Goal: Book appointment/travel/reservation

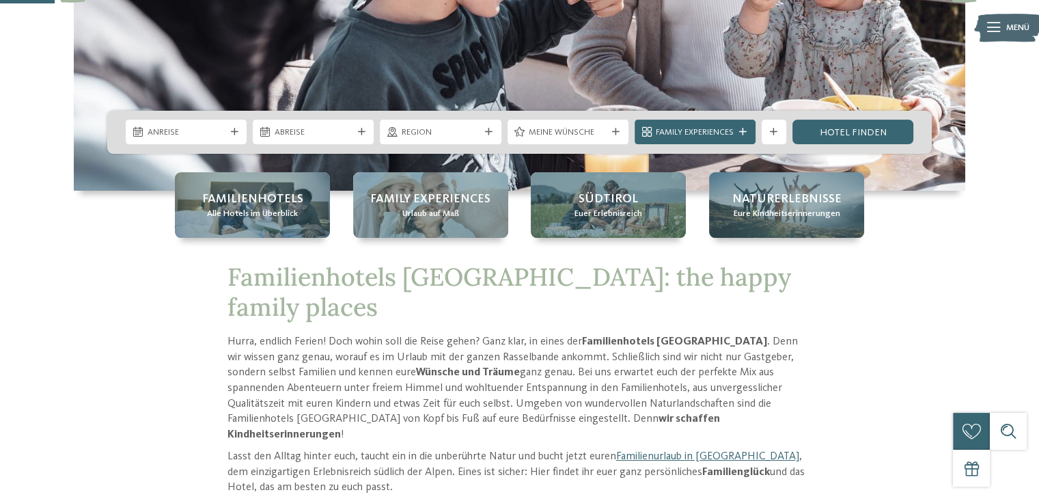
scroll to position [284, 0]
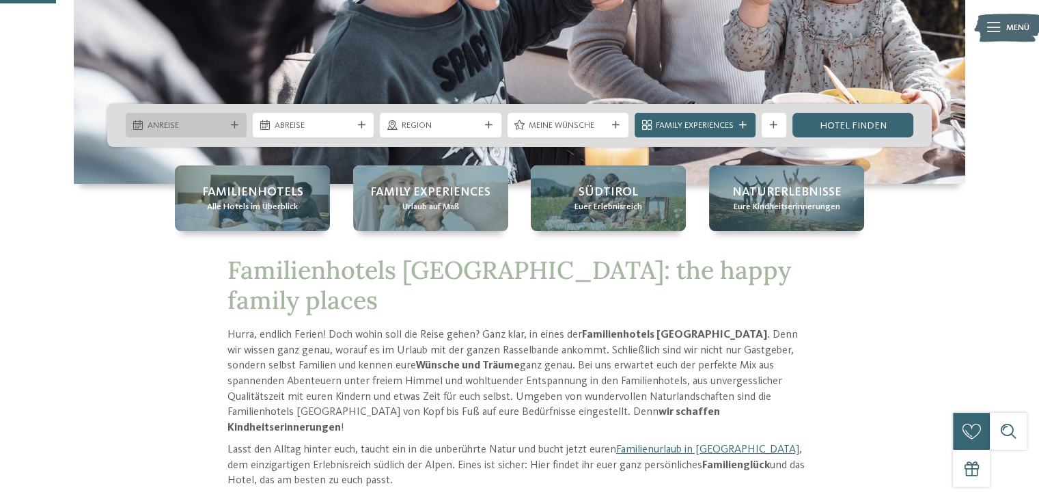
click at [232, 122] on icon at bounding box center [235, 126] width 8 height 8
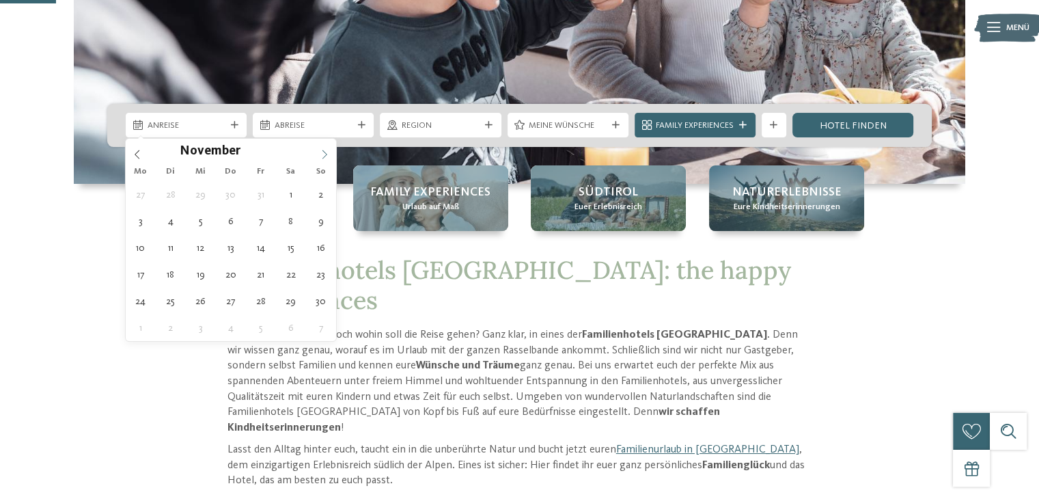
click at [322, 152] on icon at bounding box center [325, 155] width 10 height 10
type input "****"
click at [322, 152] on icon at bounding box center [325, 155] width 10 height 10
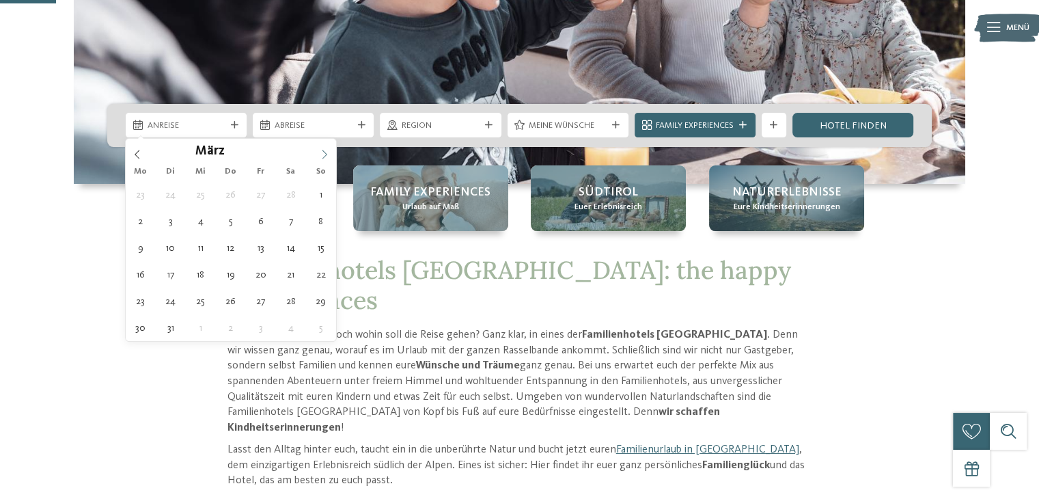
click at [322, 152] on icon at bounding box center [325, 155] width 10 height 10
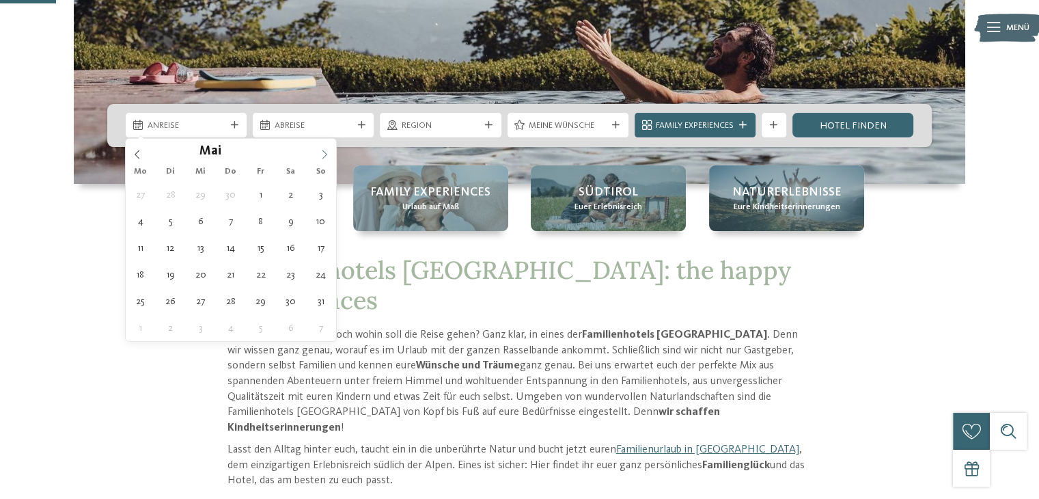
click at [322, 152] on icon at bounding box center [325, 155] width 10 height 10
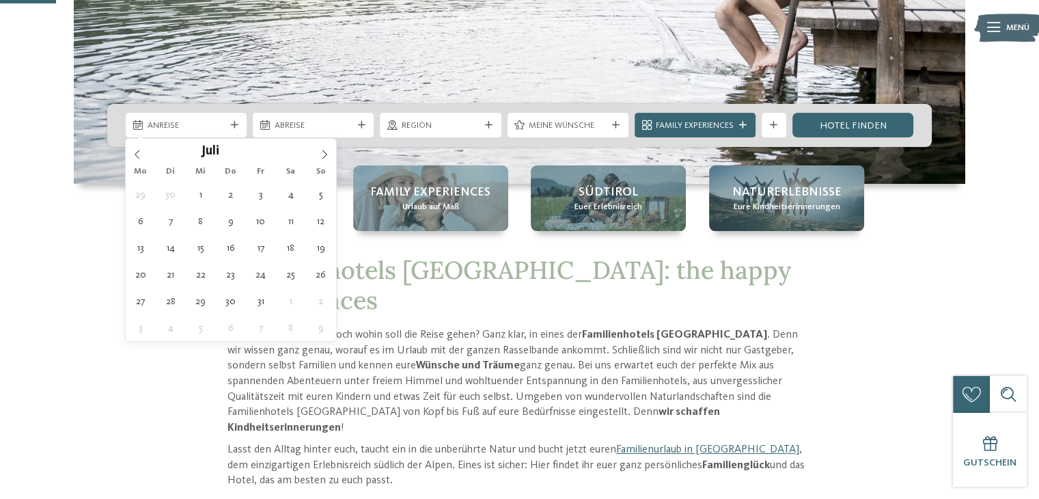
click at [126, 211] on div "29 30 1 2 3 4 5 6 7 8 9 10 11 12 13 14 15 16 17 18 19 20 21 22 23 24 25 26 27 2…" at bounding box center [231, 261] width 210 height 160
type div "[DATE]"
type input "****"
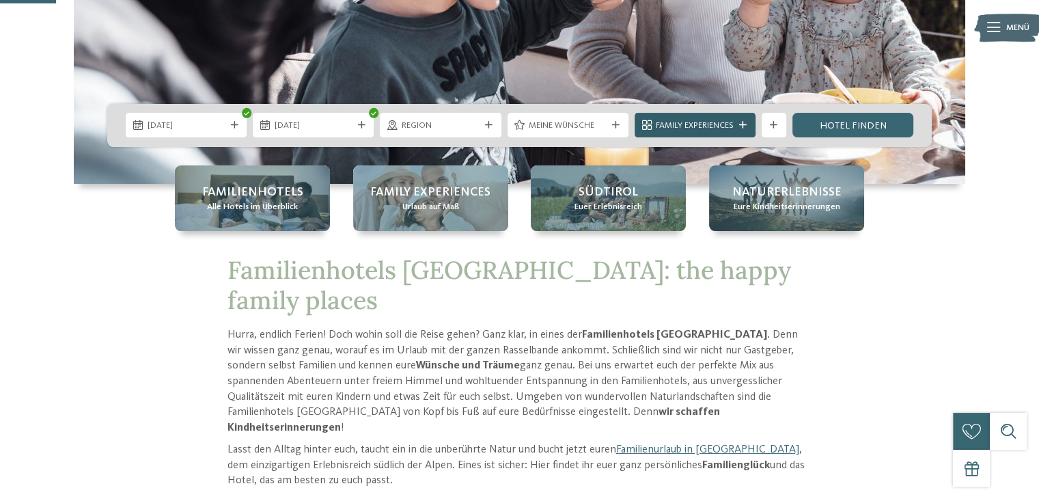
click at [701, 122] on span "Family Experiences" at bounding box center [695, 126] width 78 height 12
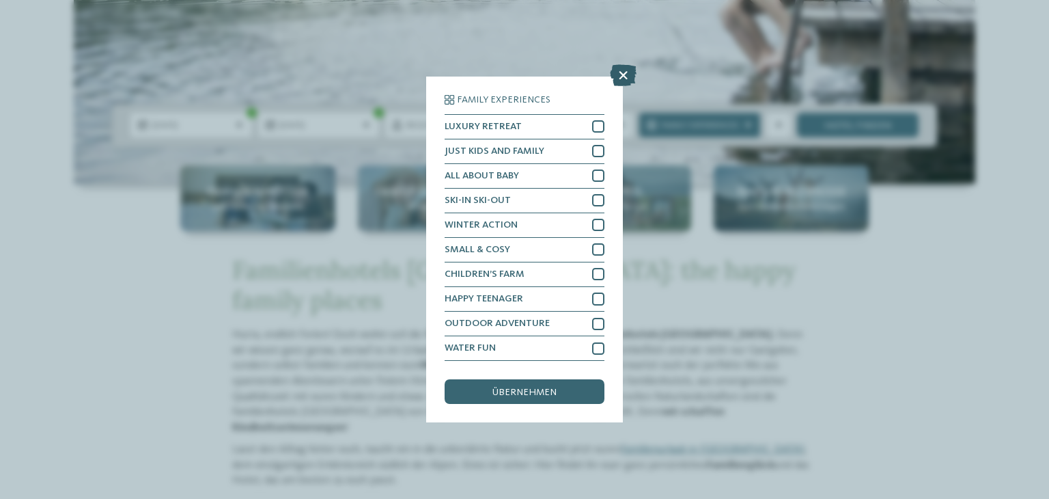
click at [619, 79] on icon at bounding box center [623, 75] width 27 height 22
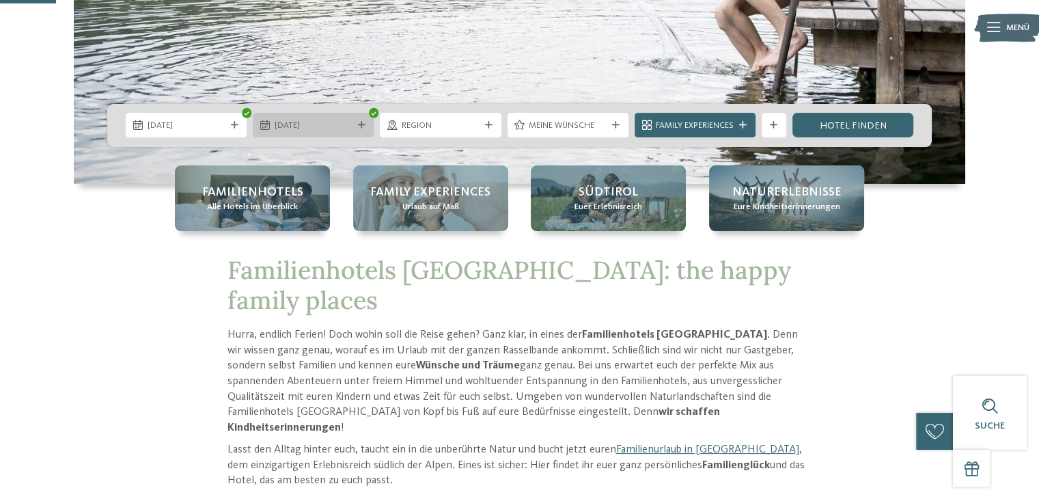
click at [362, 126] on icon at bounding box center [362, 126] width 8 height 8
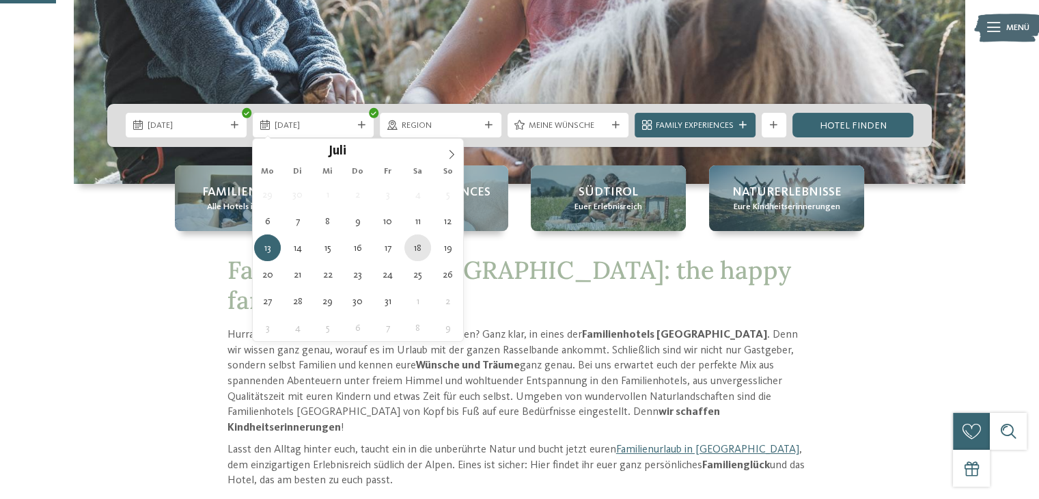
type div "[DATE]"
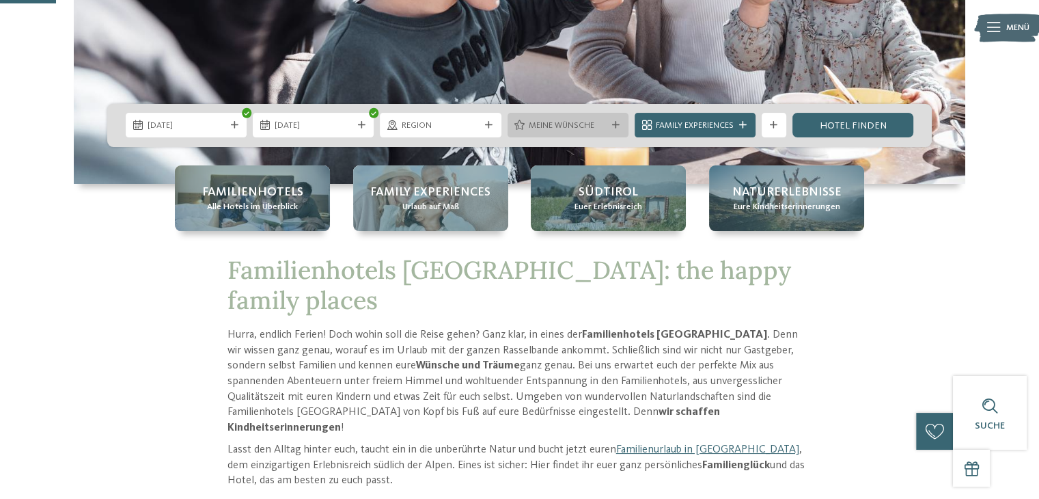
click at [579, 130] on span "Meine Wünsche" at bounding box center [568, 126] width 78 height 12
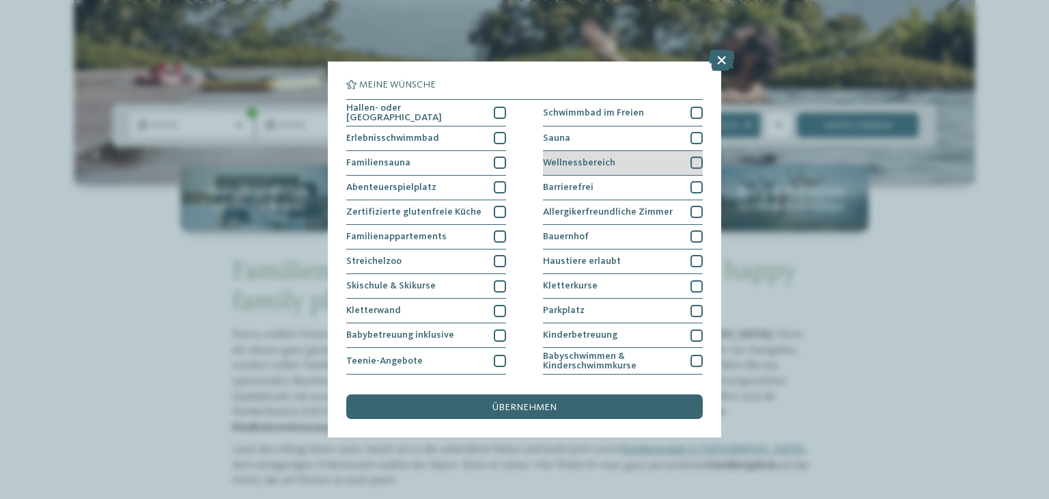
click at [691, 159] on div at bounding box center [697, 162] width 12 height 12
click at [494, 159] on div at bounding box center [500, 162] width 12 height 12
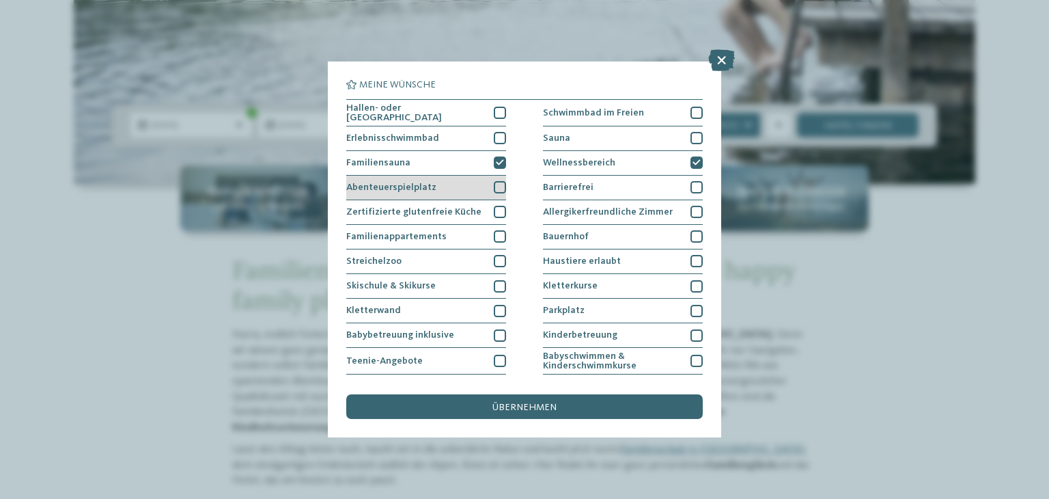
click at [497, 178] on div "Abenteuerspielplatz" at bounding box center [426, 188] width 160 height 25
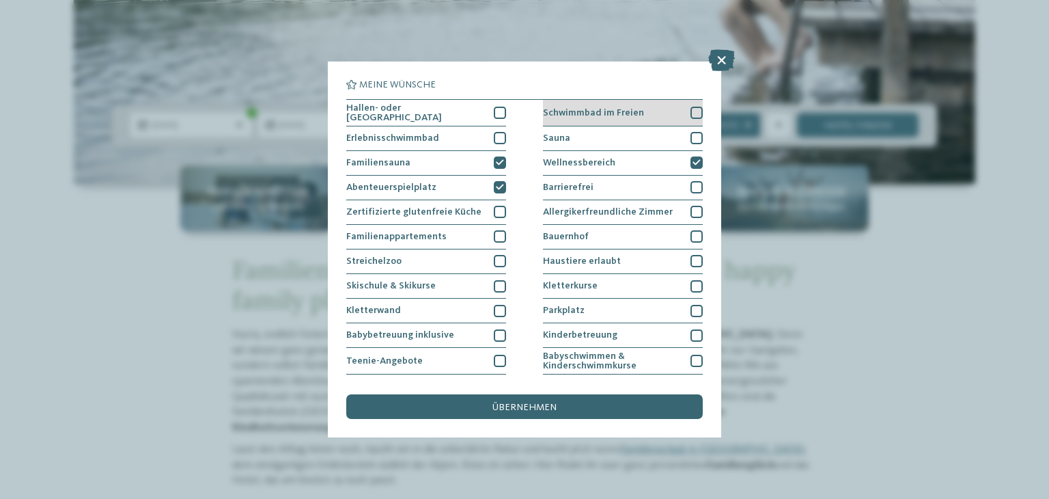
click at [691, 107] on div at bounding box center [697, 113] width 12 height 12
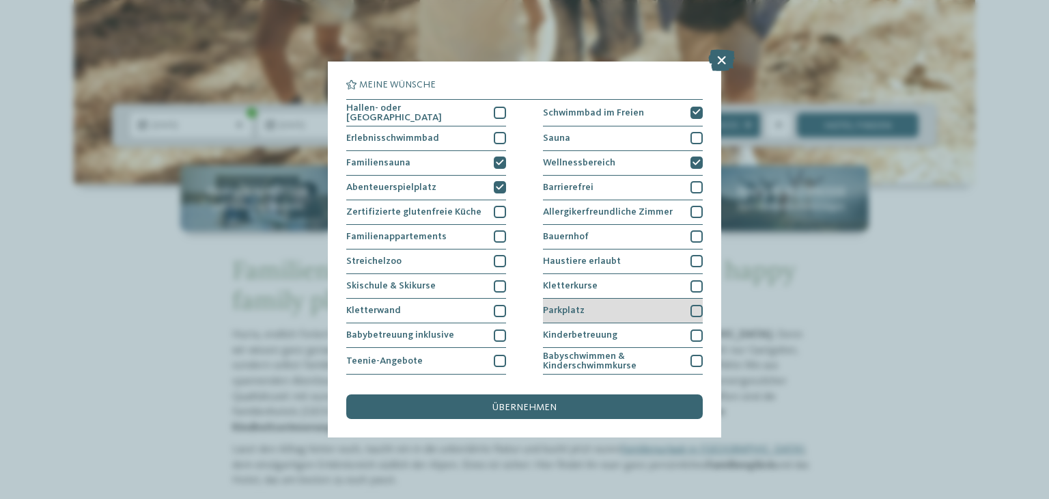
click at [691, 310] on div at bounding box center [697, 311] width 12 height 12
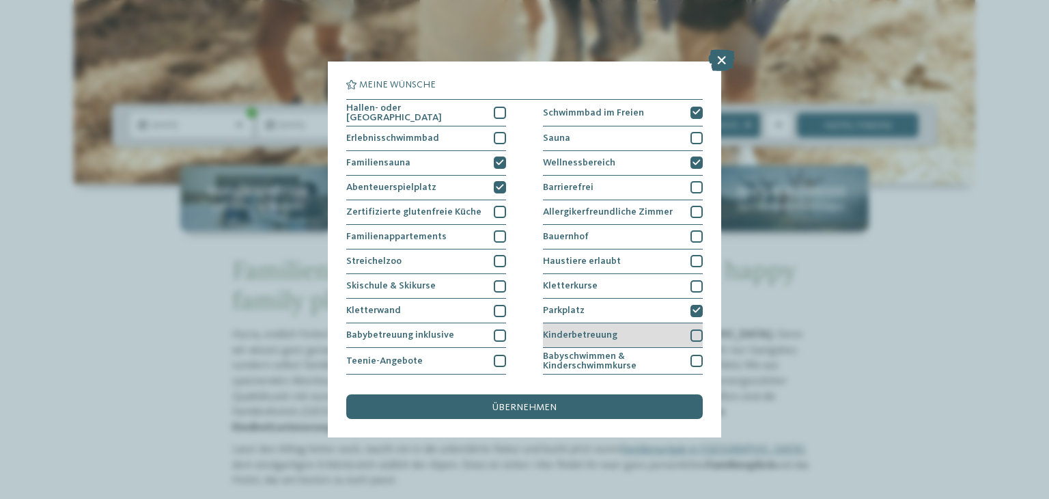
click at [691, 335] on div at bounding box center [697, 335] width 12 height 12
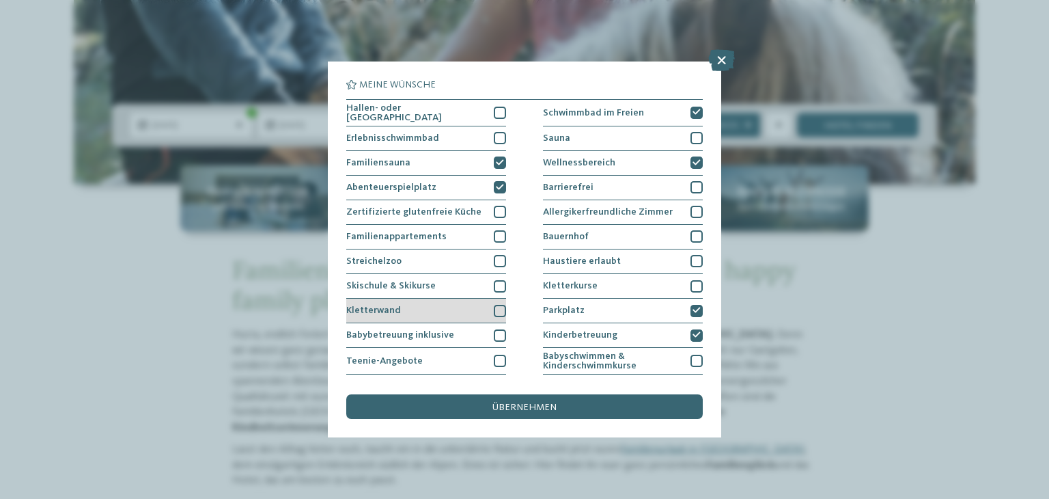
click at [494, 307] on div at bounding box center [500, 311] width 12 height 12
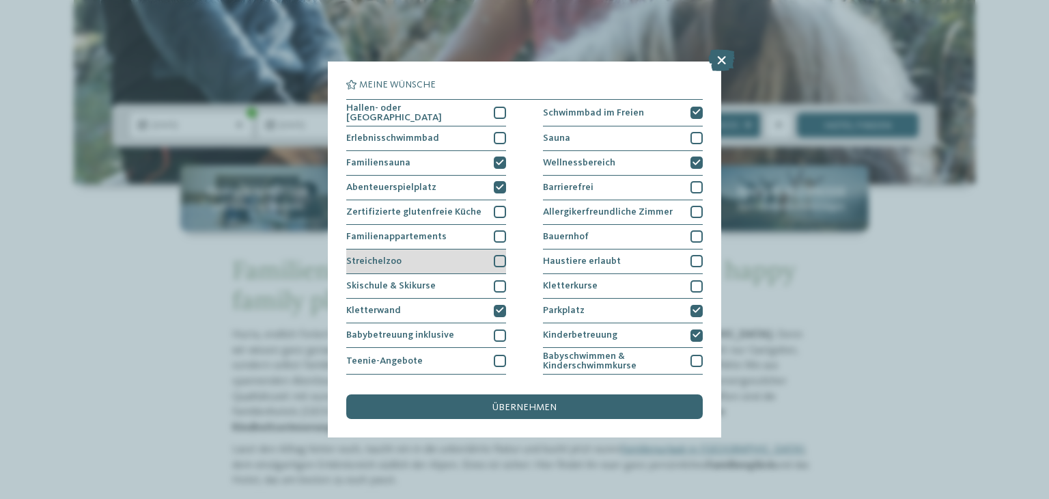
click at [500, 256] on div at bounding box center [500, 261] width 12 height 12
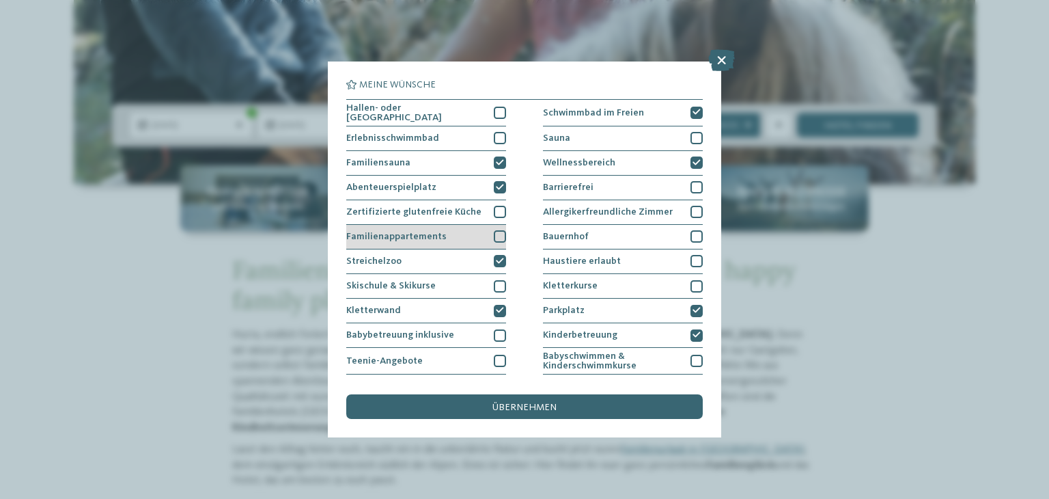
click at [495, 236] on div at bounding box center [500, 236] width 12 height 12
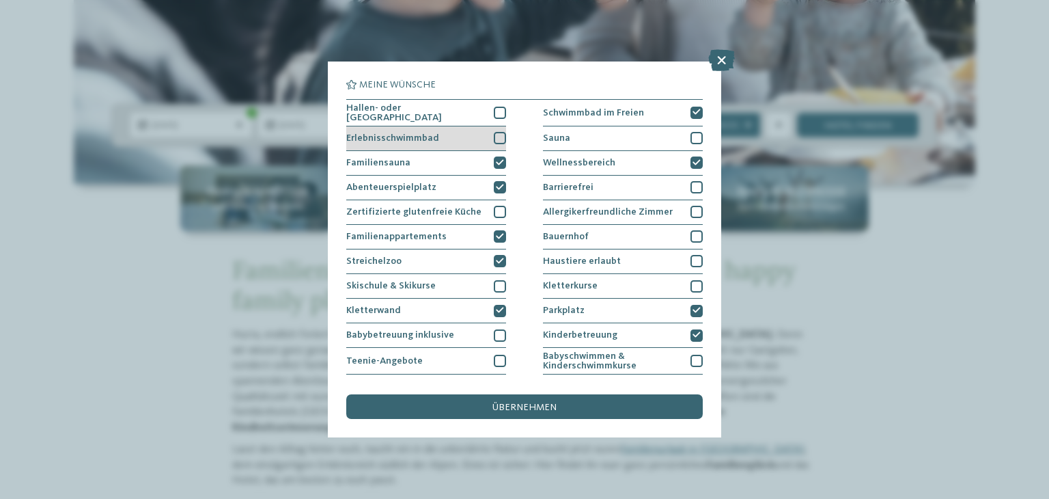
click at [500, 126] on div "Erlebnisschwimmbad" at bounding box center [426, 138] width 160 height 25
click at [497, 115] on div at bounding box center [500, 113] width 12 height 12
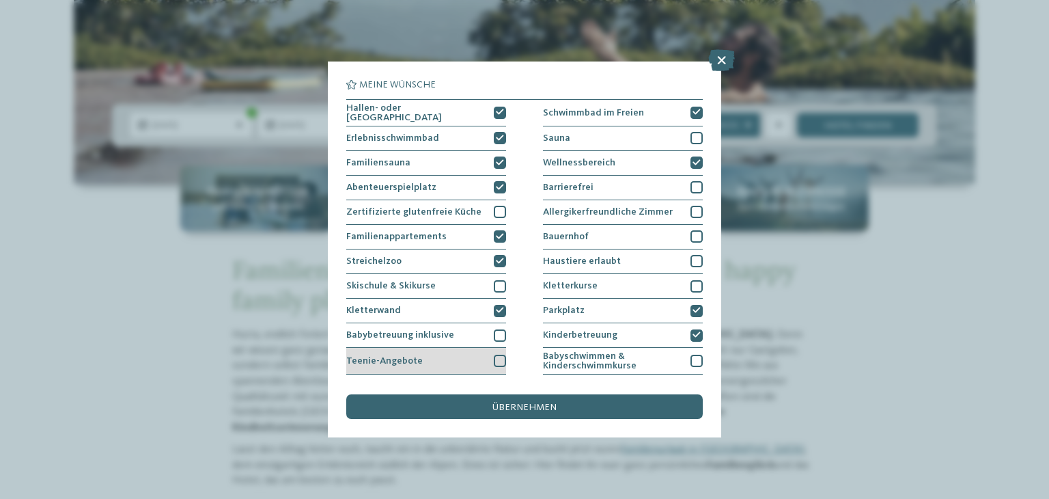
click at [494, 355] on div at bounding box center [500, 361] width 12 height 12
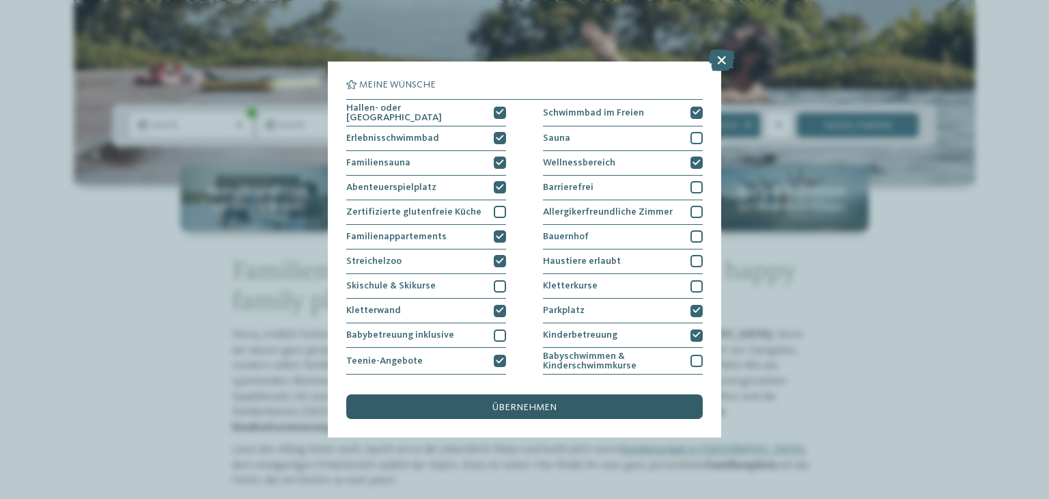
click at [534, 402] on span "übernehmen" at bounding box center [525, 407] width 64 height 10
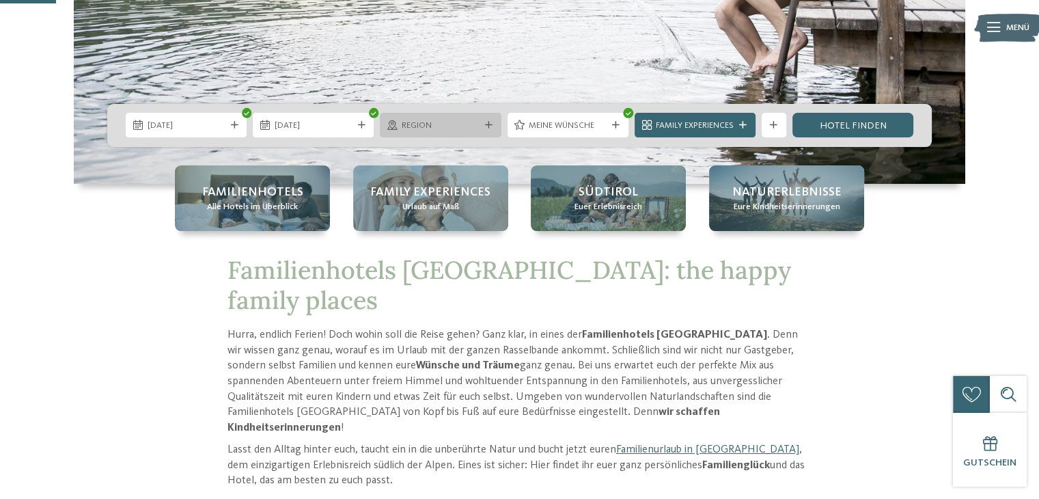
click at [465, 120] on span "Region" at bounding box center [441, 126] width 78 height 12
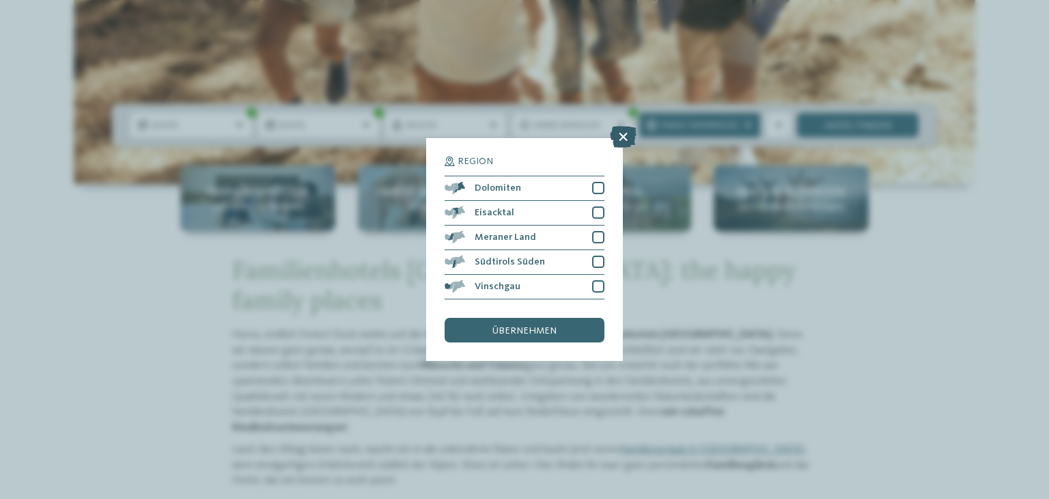
click at [628, 129] on icon at bounding box center [623, 137] width 27 height 22
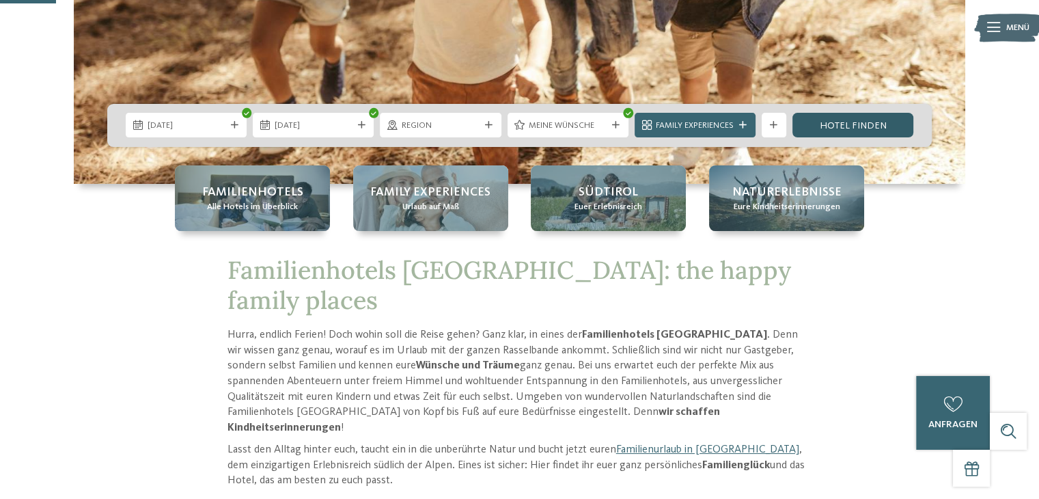
click at [901, 120] on link "Hotel finden" at bounding box center [853, 125] width 121 height 25
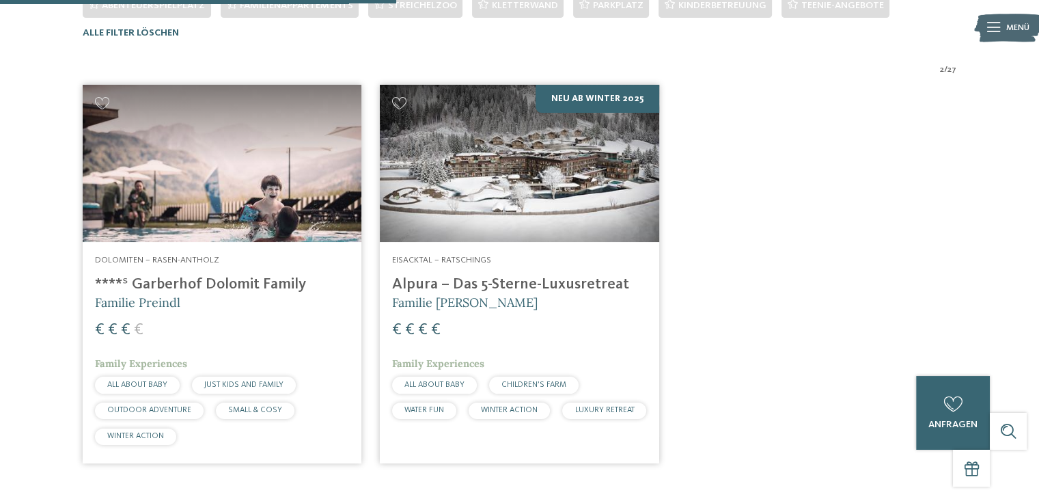
click at [912, 206] on div "Dolomiten – Rasen-Antholz ****ˢ Garberhof Dolomit Family Familie Preindl € € € €" at bounding box center [519, 274] width 892 height 397
